Goal: Transaction & Acquisition: Purchase product/service

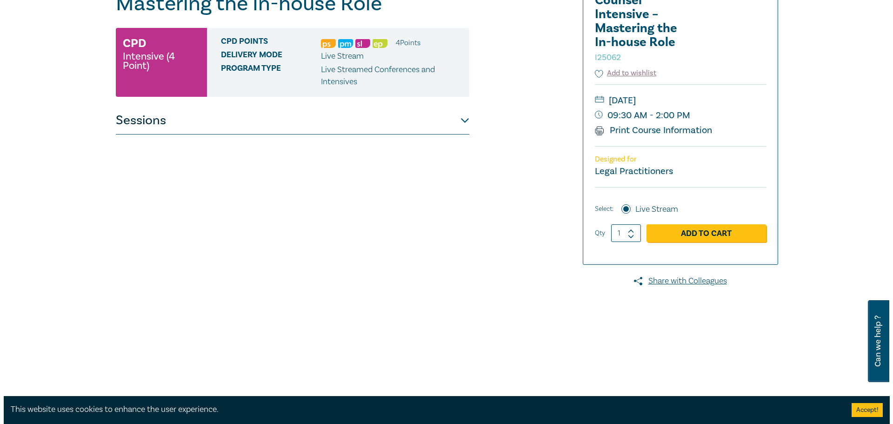
scroll to position [186, 0]
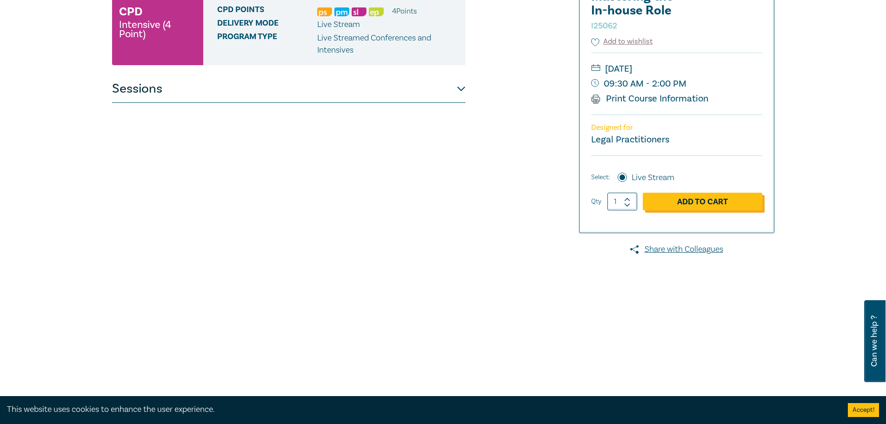
click at [679, 203] on link "Add to Cart" at bounding box center [702, 201] width 119 height 18
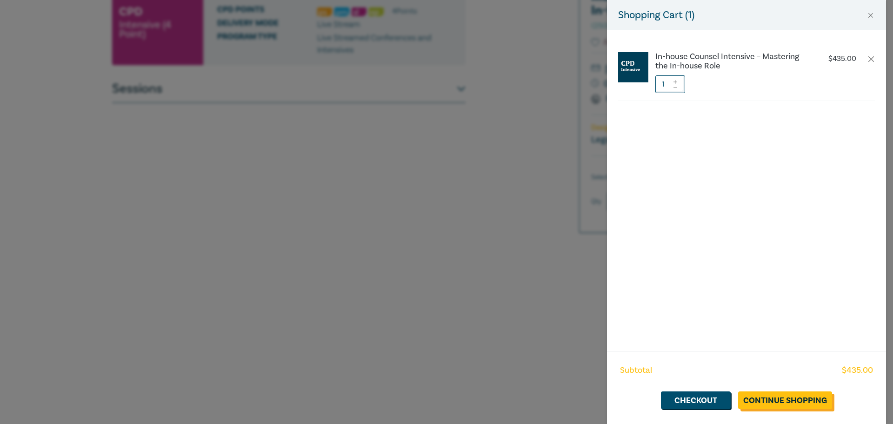
click at [752, 403] on link "Continue Shopping" at bounding box center [785, 400] width 94 height 18
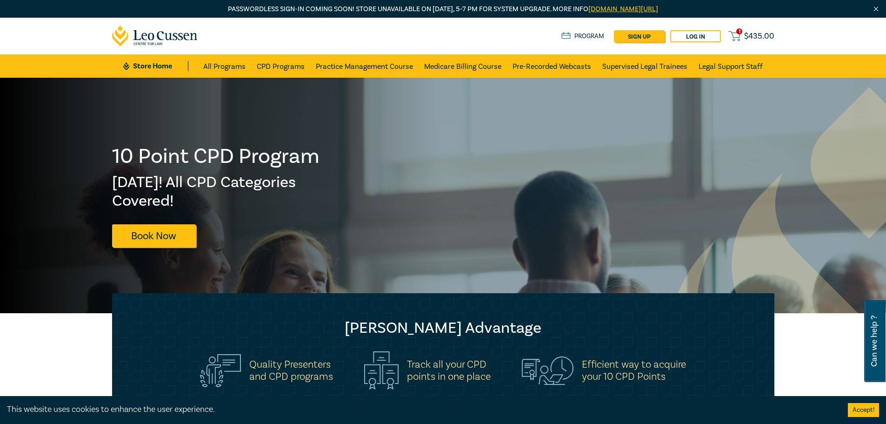
click at [754, 40] on span "$ 435.00" at bounding box center [759, 36] width 30 height 10
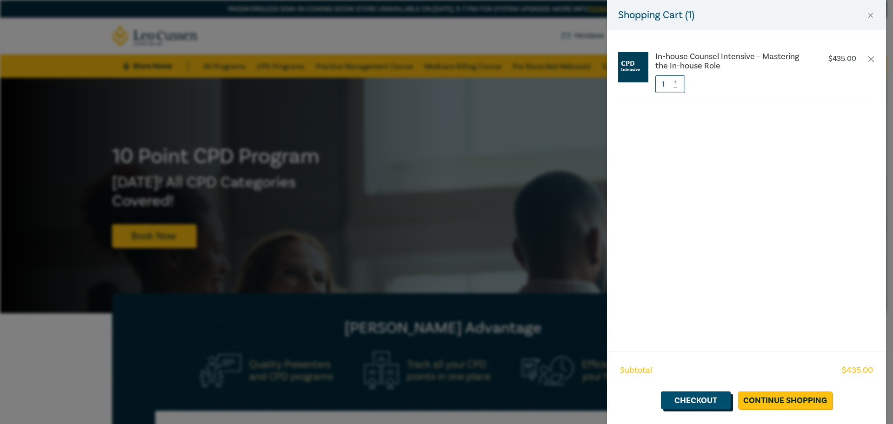
click at [718, 404] on link "Checkout" at bounding box center [696, 400] width 70 height 18
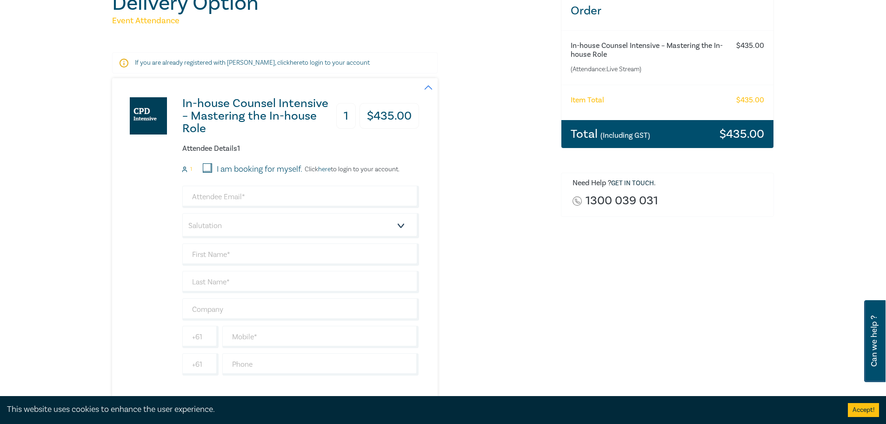
scroll to position [139, 0]
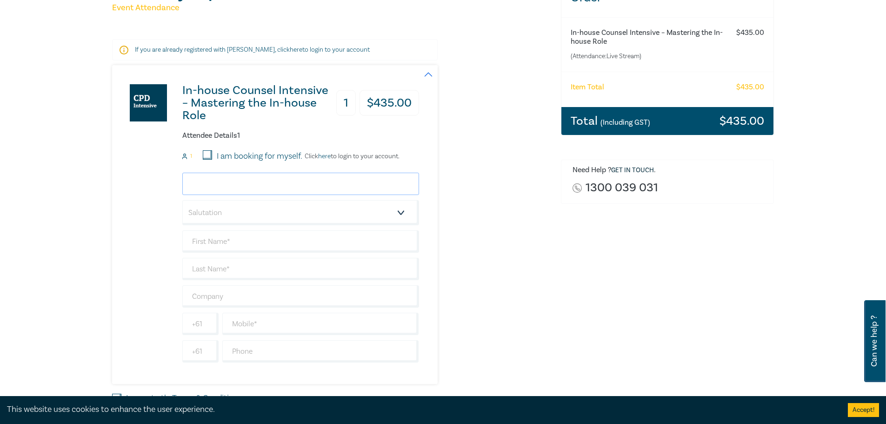
click at [212, 182] on input "email" at bounding box center [300, 183] width 237 height 22
type input "k"
type input "kristina@knowlesgroup.com.au"
click at [222, 241] on input "text" at bounding box center [300, 241] width 237 height 22
type input "Kristina"
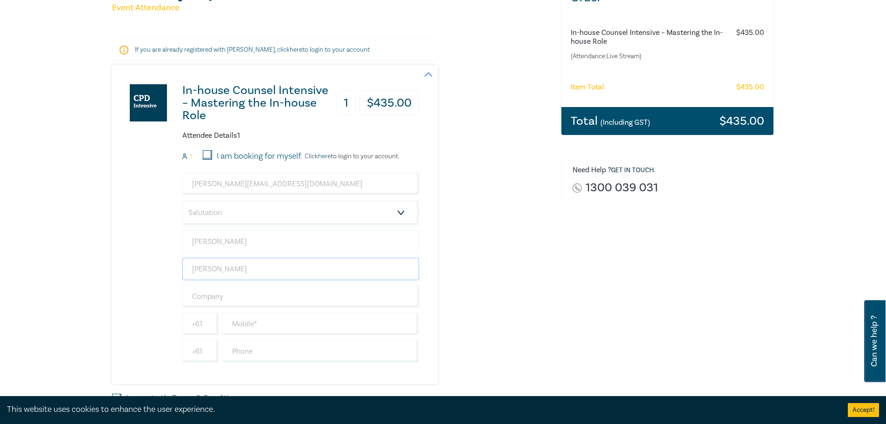
type input "McGeehan-Hall"
type input "Knowles Group/Arcare"
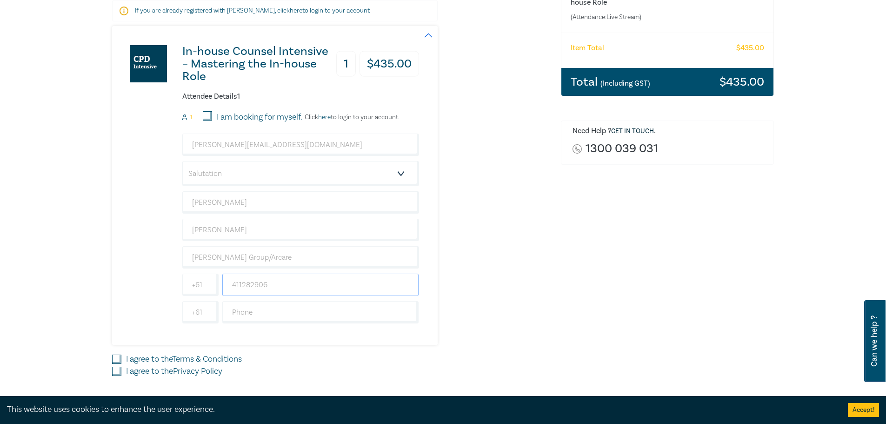
scroll to position [232, 0]
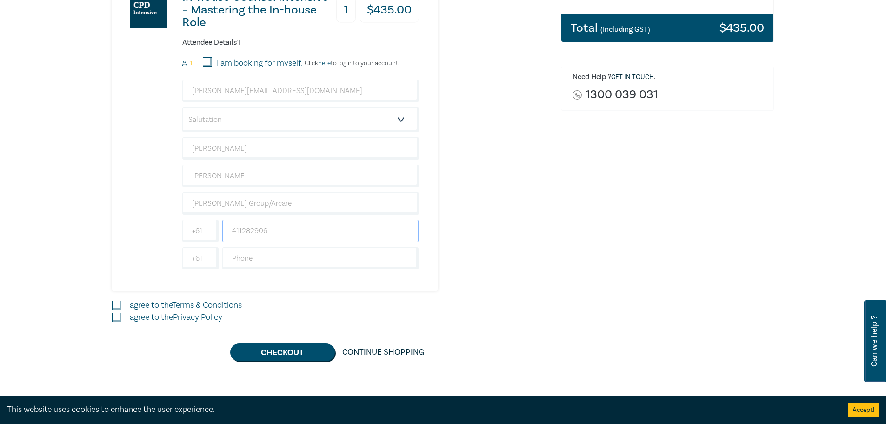
type input "411282906"
click at [115, 306] on input "I agree to the Terms & Conditions" at bounding box center [116, 304] width 9 height 9
checkbox input "true"
click at [114, 318] on input "I agree to the Privacy Policy" at bounding box center [116, 316] width 9 height 9
checkbox input "true"
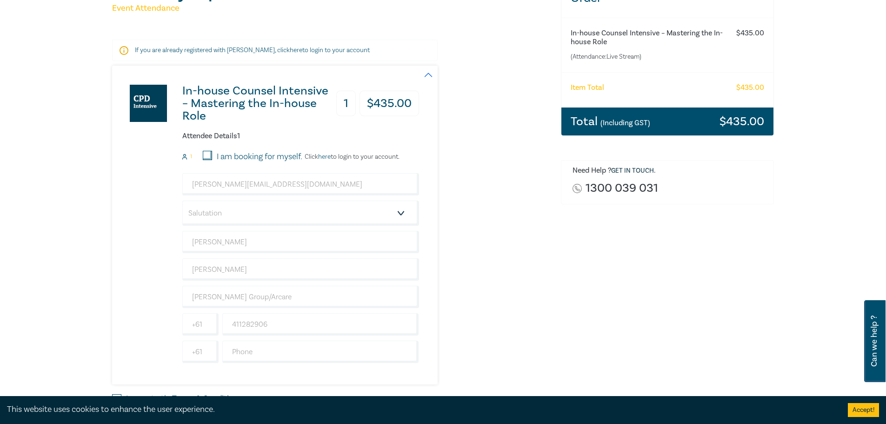
scroll to position [0, 0]
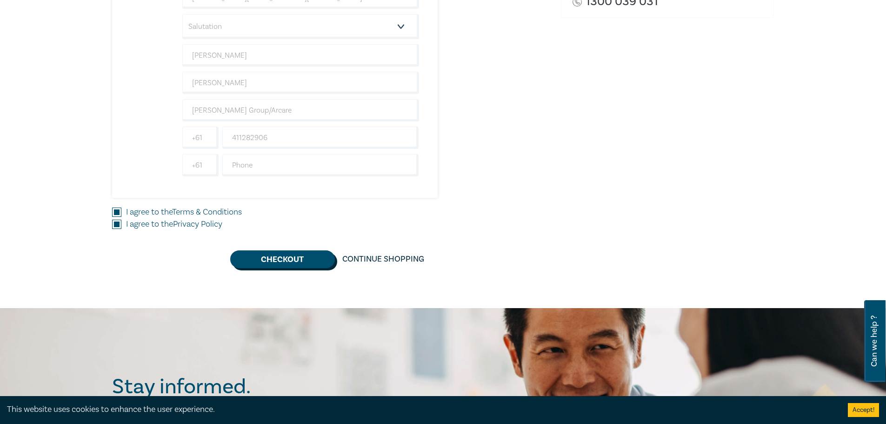
click at [273, 260] on button "Checkout" at bounding box center [282, 259] width 105 height 18
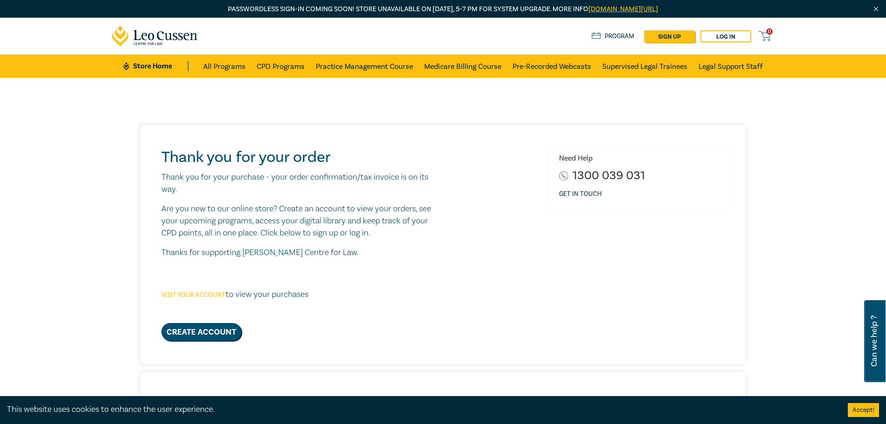
click at [199, 296] on link "Visit your account" at bounding box center [193, 295] width 64 height 8
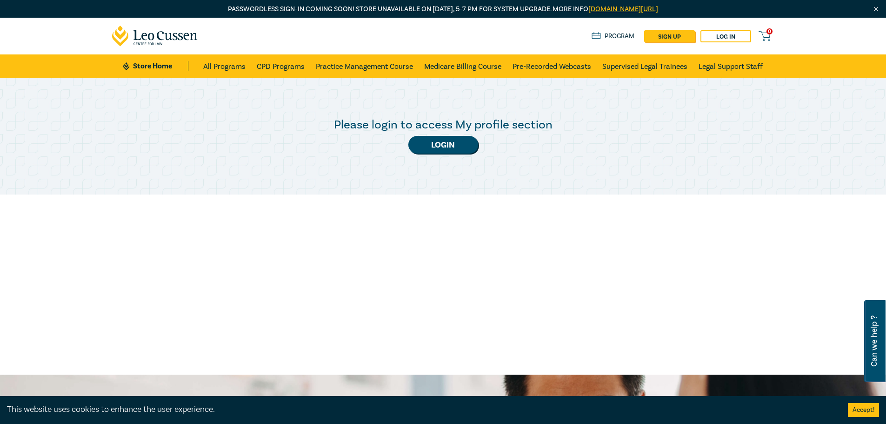
click at [607, 33] on link "Program" at bounding box center [612, 36] width 43 height 10
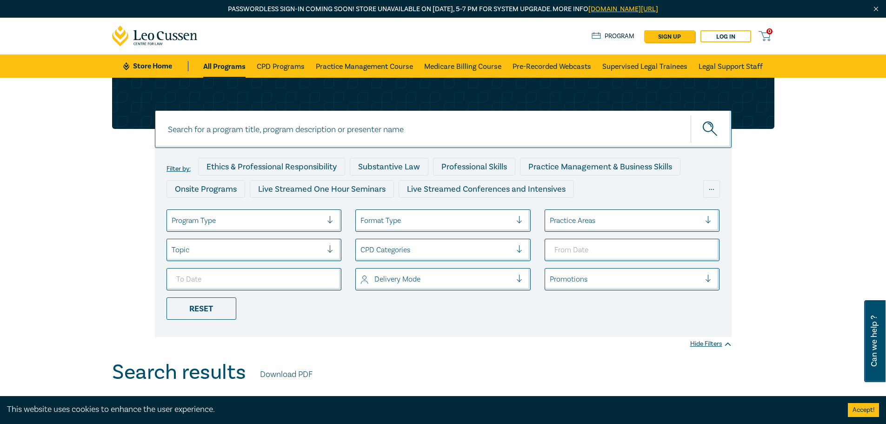
click at [442, 110] on input at bounding box center [443, 129] width 577 height 38
type input "in-house counsel intensive"
click at [690, 115] on button "submit" at bounding box center [710, 129] width 41 height 28
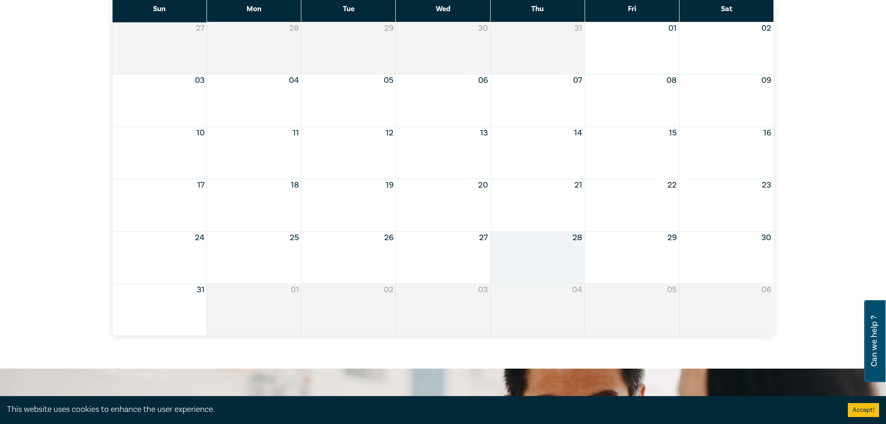
scroll to position [372, 0]
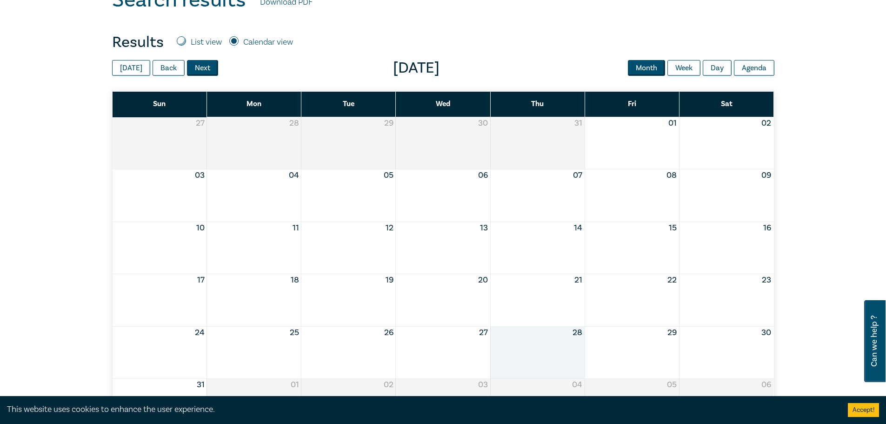
click at [200, 70] on button "Next" at bounding box center [202, 68] width 31 height 16
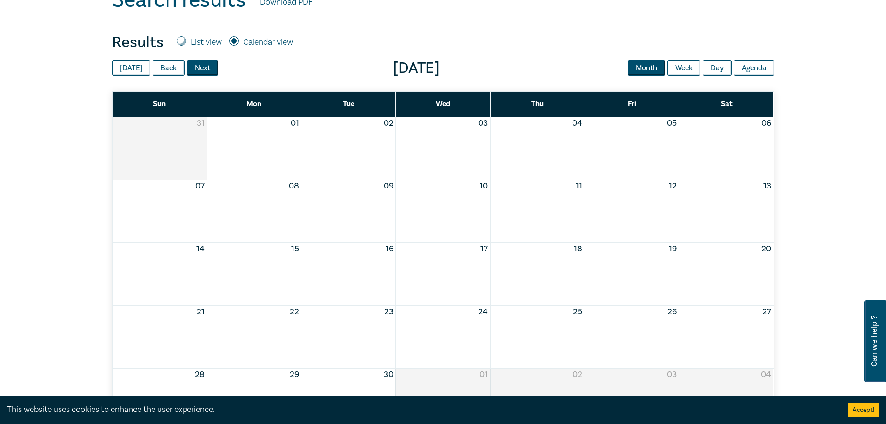
click at [200, 70] on button "Next" at bounding box center [202, 68] width 31 height 16
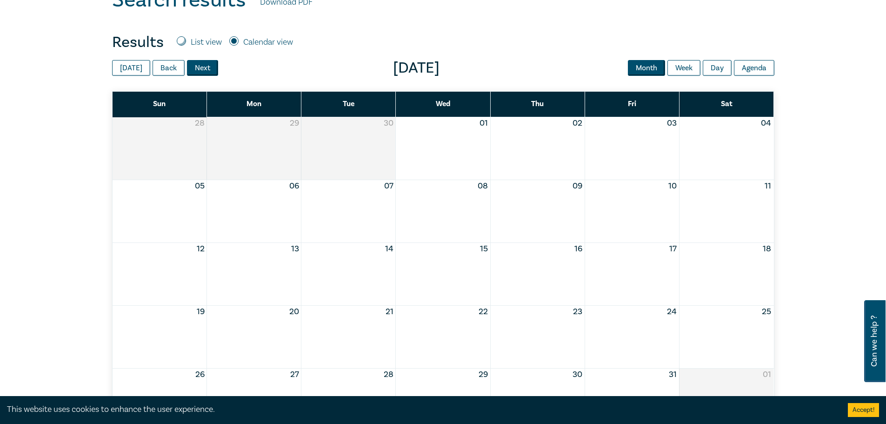
click at [200, 70] on button "Next" at bounding box center [202, 68] width 31 height 16
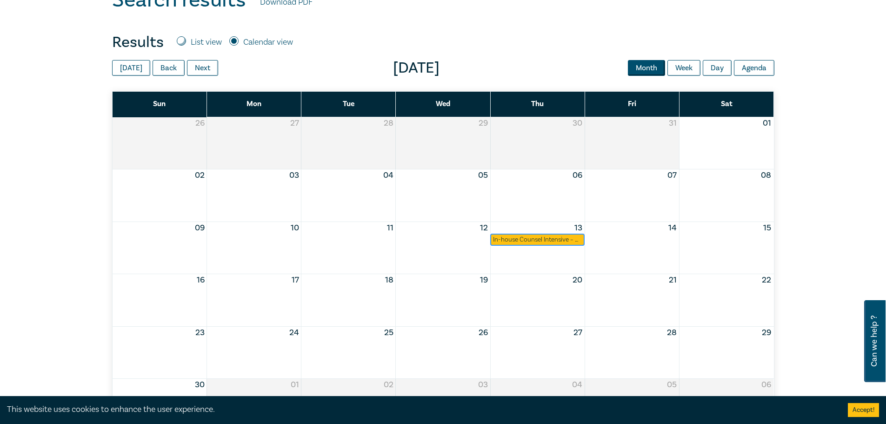
click at [555, 241] on div "In-house Counsel Intensive – Mastering the In-house Role" at bounding box center [537, 239] width 89 height 9
